Goal: Task Accomplishment & Management: Use online tool/utility

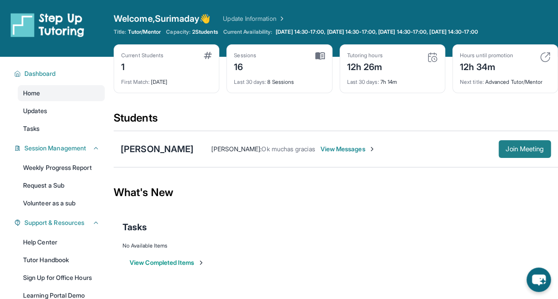
click at [522, 151] on span "Join Meeting" at bounding box center [524, 148] width 38 height 5
click at [532, 152] on span "Join Meeting" at bounding box center [524, 148] width 38 height 5
click at [516, 146] on span "Join Meeting" at bounding box center [524, 148] width 38 height 5
click at [511, 146] on span "Join Meeting" at bounding box center [524, 148] width 38 height 5
click at [524, 148] on span "Join Meeting" at bounding box center [524, 148] width 38 height 5
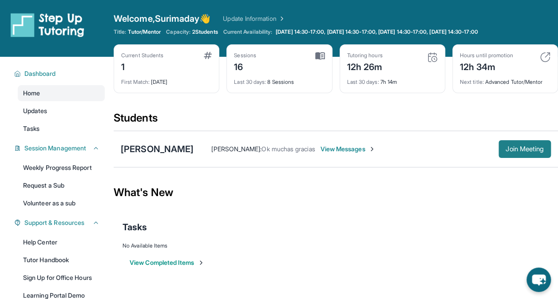
click at [531, 146] on span "Join Meeting" at bounding box center [524, 148] width 38 height 5
click at [341, 151] on span "View Messages" at bounding box center [347, 149] width 55 height 9
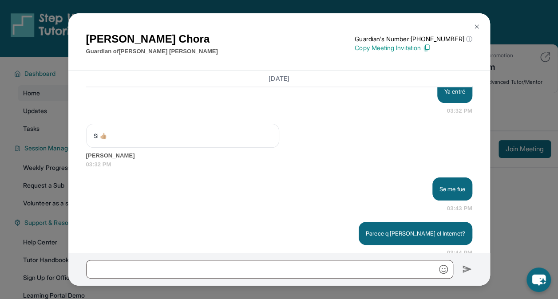
scroll to position [19426, 0]
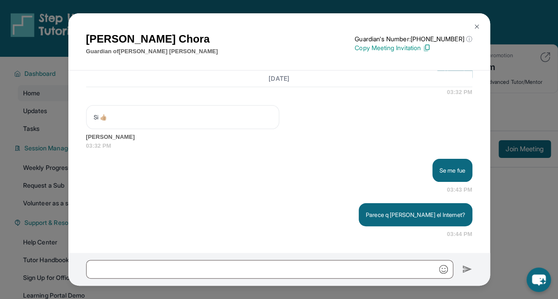
click at [284, 280] on div at bounding box center [278, 269] width 421 height 33
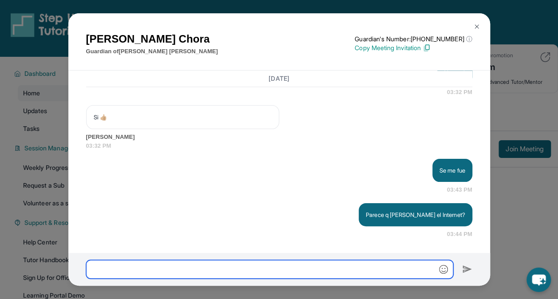
click at [283, 275] on input "text" at bounding box center [269, 269] width 367 height 19
type input "**********"
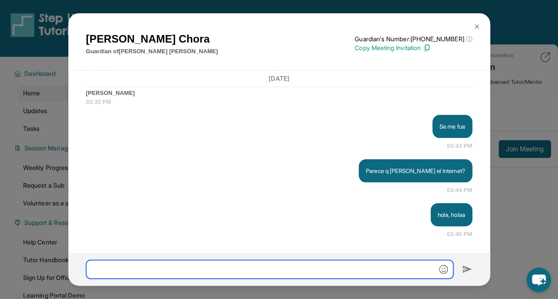
scroll to position [19469, 0]
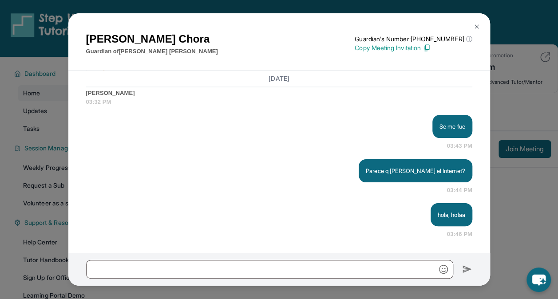
click at [477, 28] on img at bounding box center [476, 26] width 7 height 7
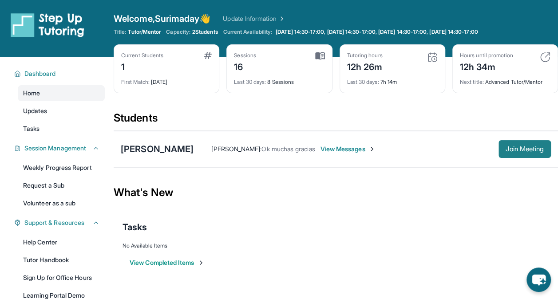
click at [535, 150] on span "Join Meeting" at bounding box center [524, 148] width 38 height 5
click at [513, 148] on span "Join Meeting" at bounding box center [524, 148] width 38 height 5
click at [352, 145] on span "View Messages" at bounding box center [323, 149] width 55 height 9
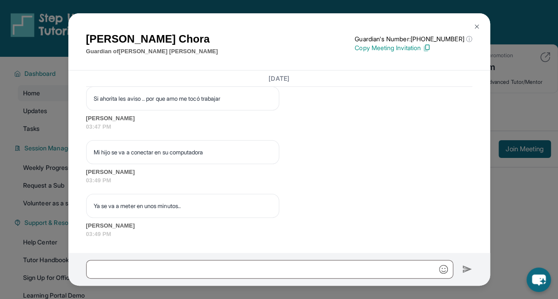
scroll to position [19630, 0]
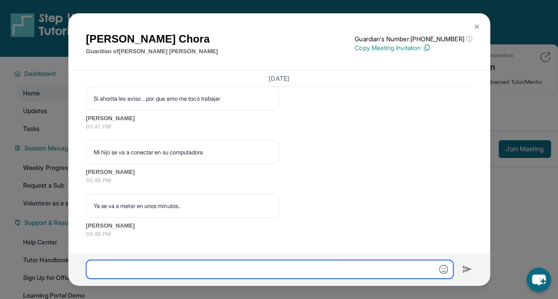
click at [399, 263] on input "text" at bounding box center [269, 269] width 367 height 19
type input "**********"
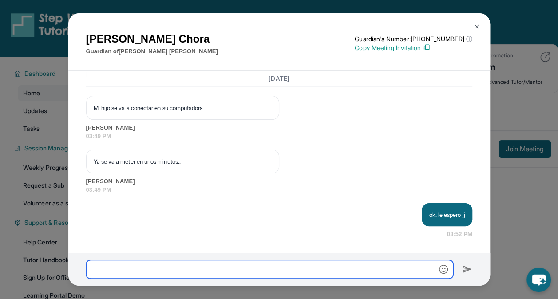
scroll to position [19674, 0]
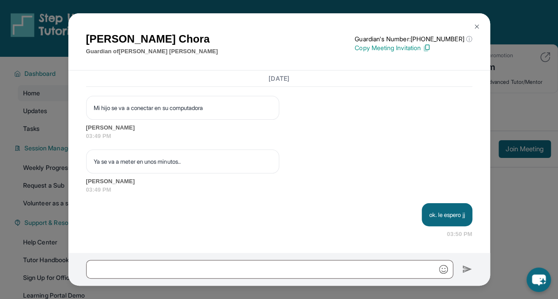
click at [475, 25] on img at bounding box center [476, 26] width 7 height 7
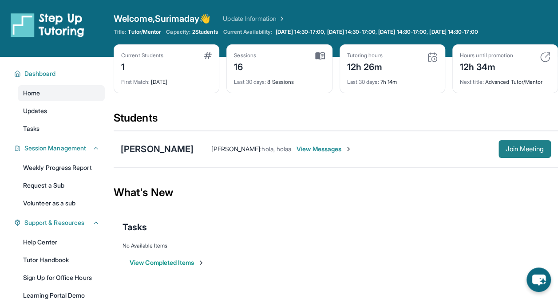
click at [509, 142] on button "Join Meeting" at bounding box center [524, 149] width 52 height 18
